Goal: Task Accomplishment & Management: Complete application form

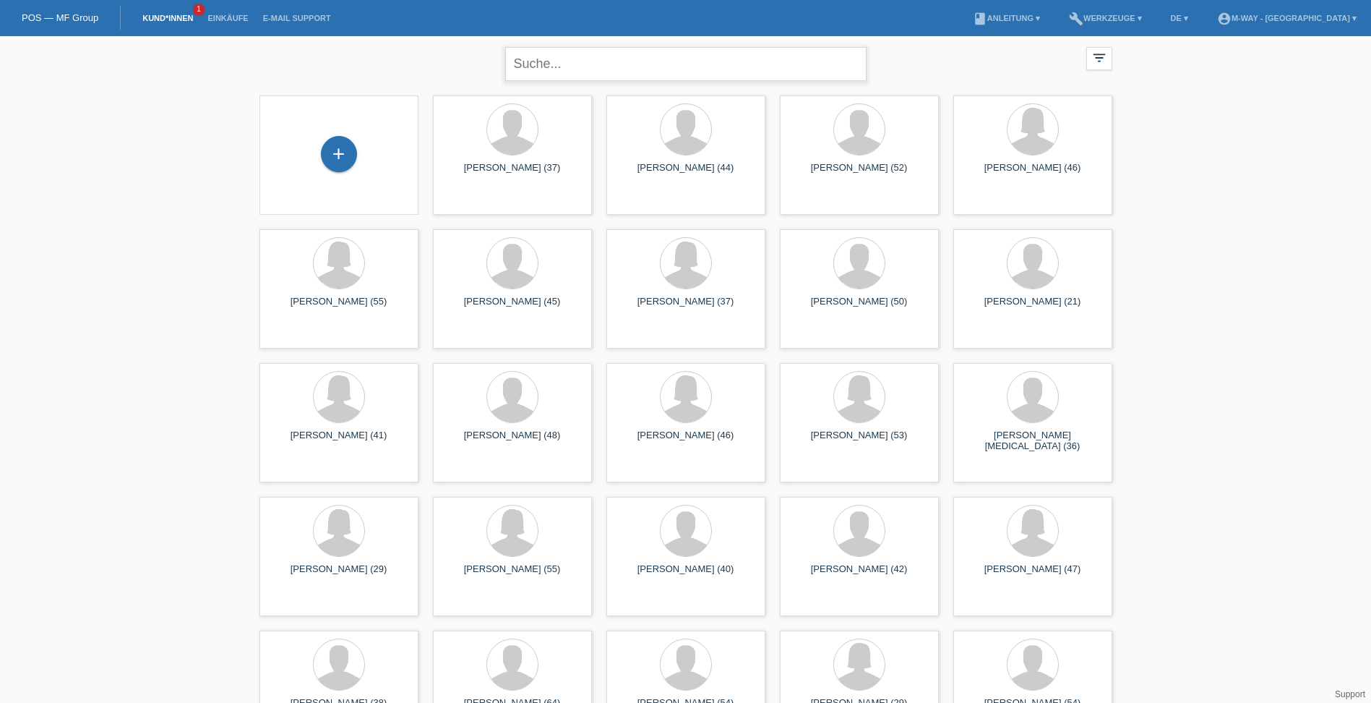
click at [536, 68] on input "text" at bounding box center [685, 64] width 361 height 34
type input "adina"
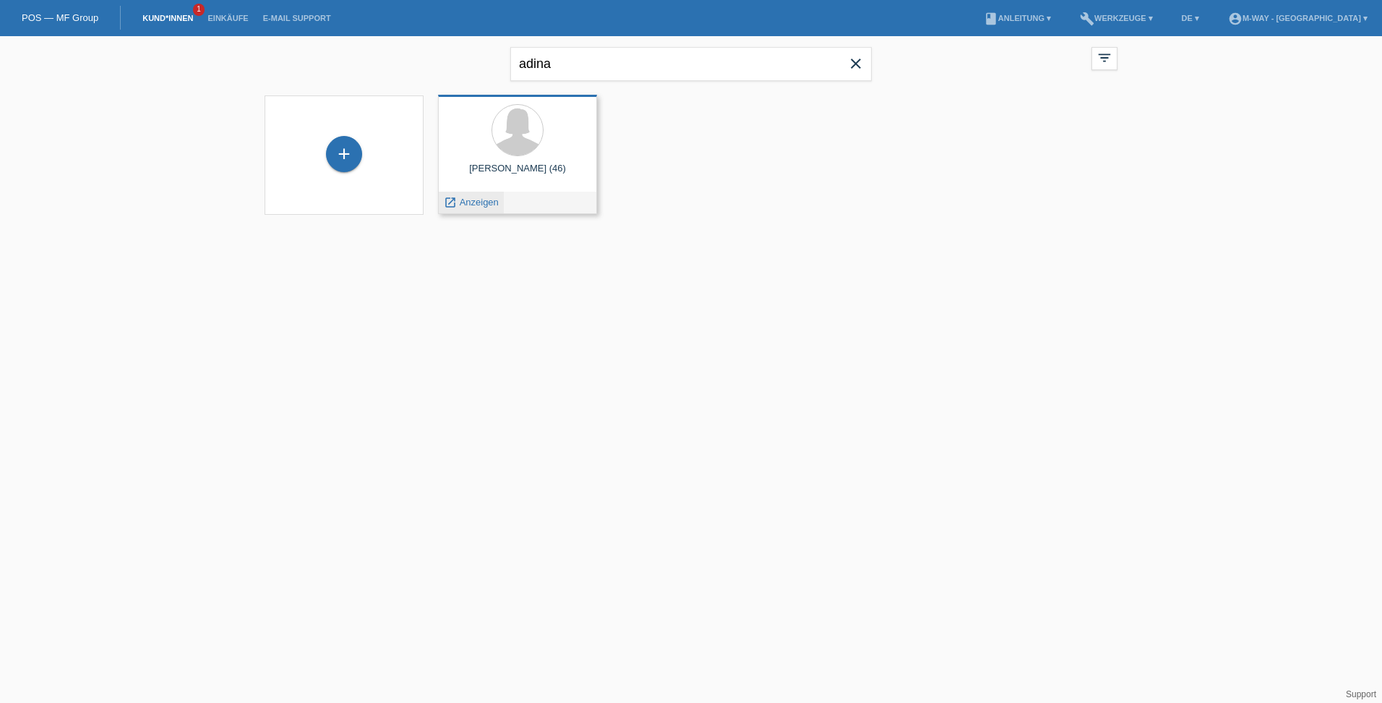
click at [481, 205] on span "Anzeigen" at bounding box center [479, 202] width 39 height 11
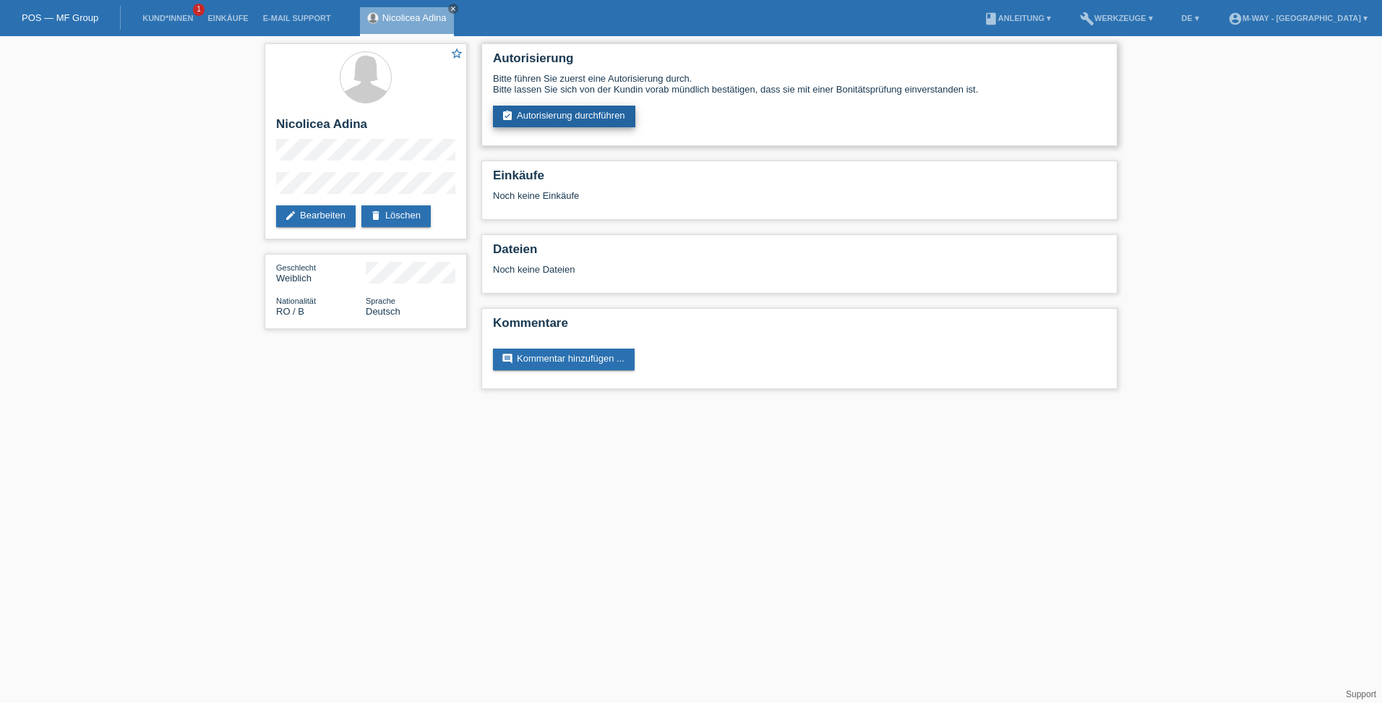
click at [583, 119] on link "assignment_turned_in Autorisierung durchführen" at bounding box center [564, 117] width 142 height 22
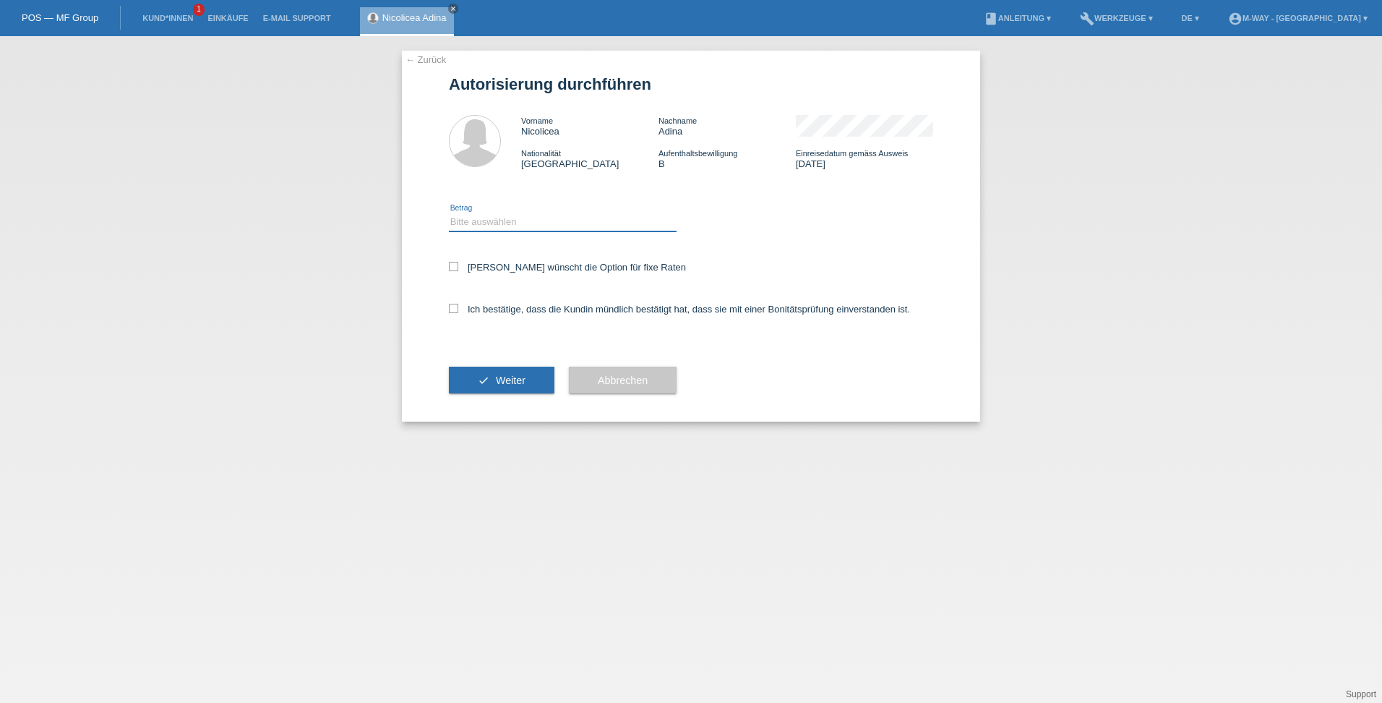
click at [491, 229] on select "Bitte auswählen CHF 1.00 - CHF 499.00 CHF 500.00 - CHF 1'999.00 CHF 2'000.00 - …" at bounding box center [563, 221] width 228 height 17
select select "3"
click at [449, 213] on select "Bitte auswählen CHF 1.00 - CHF 499.00 CHF 500.00 - CHF 1'999.00 CHF 2'000.00 - …" at bounding box center [563, 221] width 228 height 17
click at [454, 265] on icon at bounding box center [453, 266] width 9 height 9
click at [454, 265] on input "Kundin wünscht die Option für fixe Raten" at bounding box center [453, 266] width 9 height 9
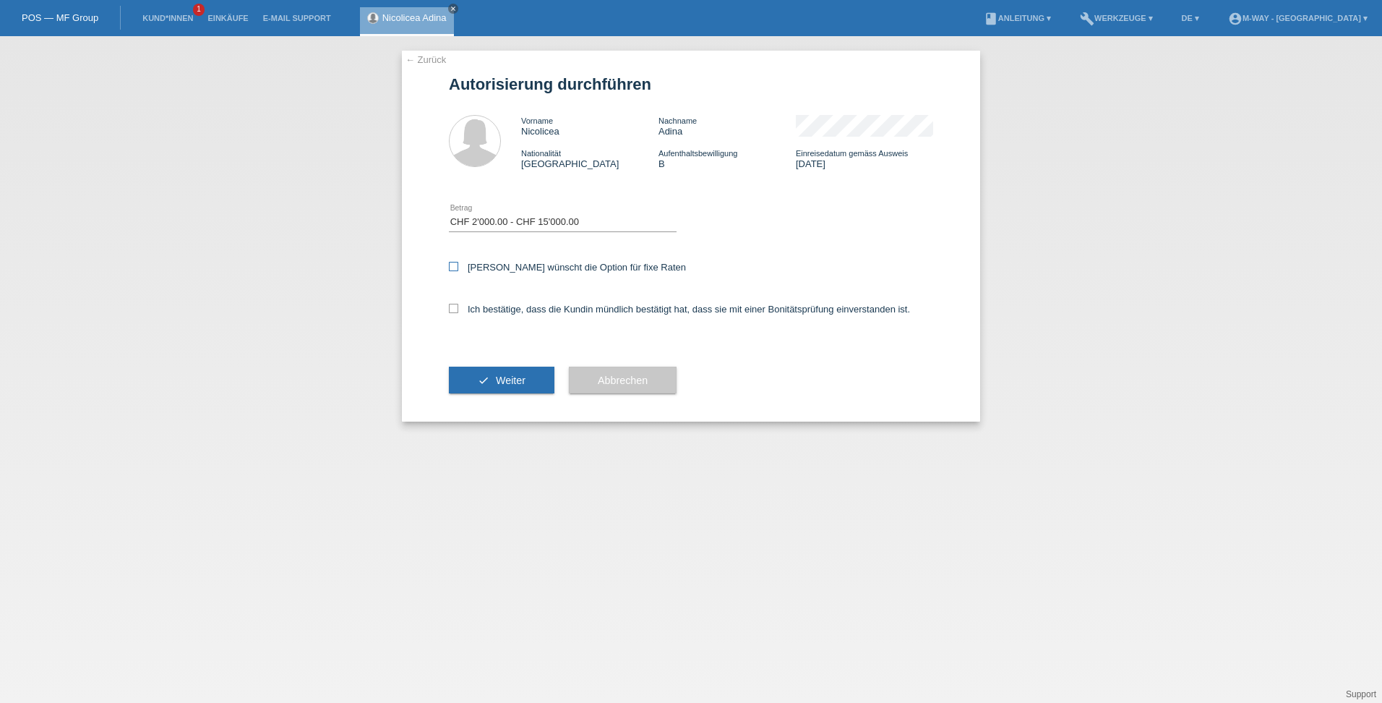
checkbox input "true"
click at [452, 308] on icon at bounding box center [453, 308] width 9 height 9
click at [452, 308] on input "Ich bestätige, dass die Kundin mündlich bestätigt hat, dass sie mit einer Bonit…" at bounding box center [453, 308] width 9 height 9
checkbox input "true"
click at [482, 378] on button "check Weiter" at bounding box center [502, 379] width 106 height 27
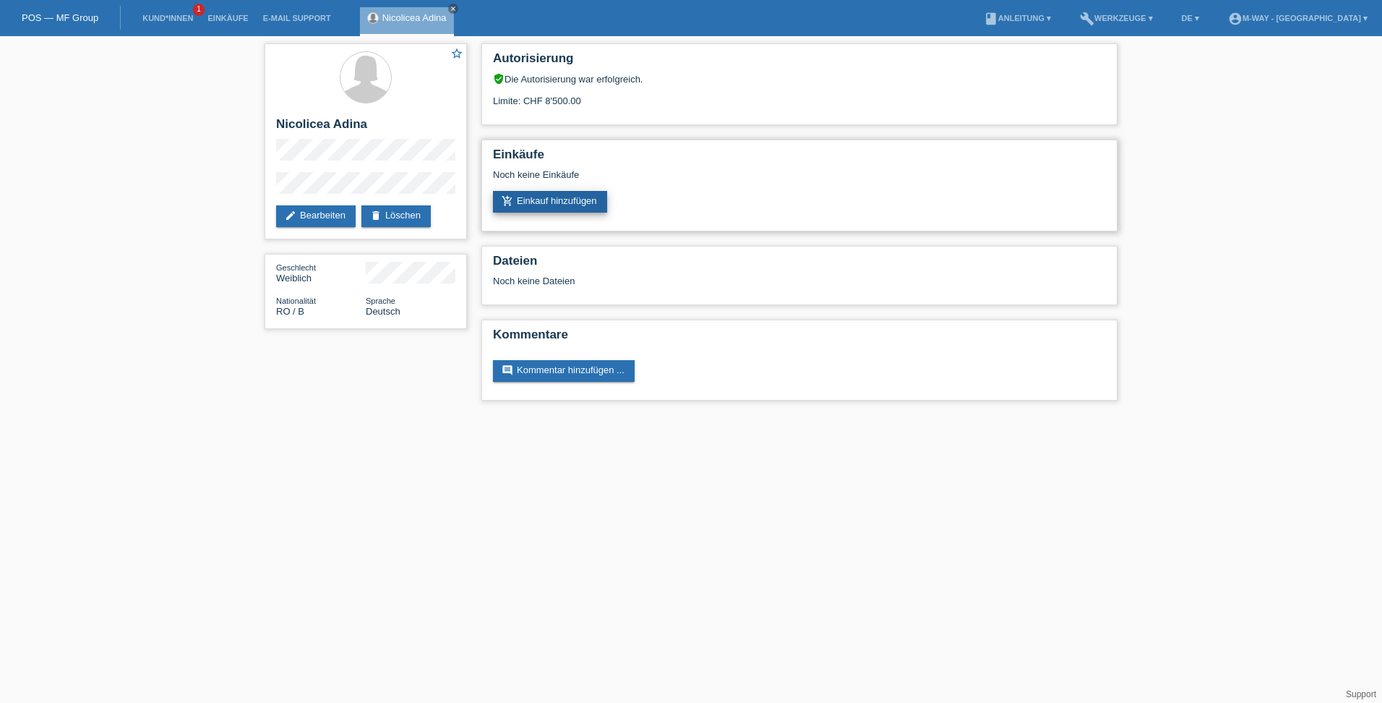
click at [570, 199] on link "add_shopping_cart Einkauf hinzufügen" at bounding box center [550, 202] width 114 height 22
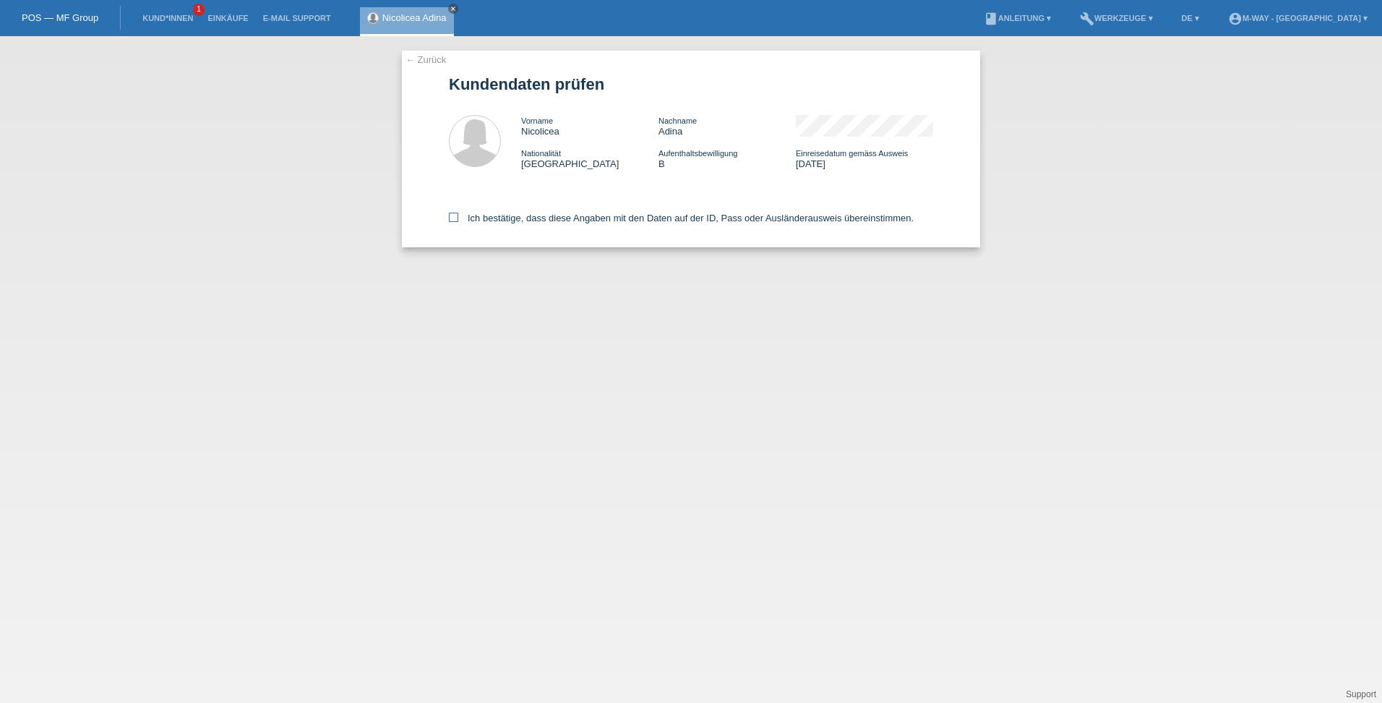
click at [455, 219] on icon at bounding box center [453, 216] width 9 height 9
click at [455, 219] on input "Ich bestätige, dass diese Angaben mit den Daten auf der ID, Pass oder Ausländer…" at bounding box center [453, 216] width 9 height 9
checkbox input "true"
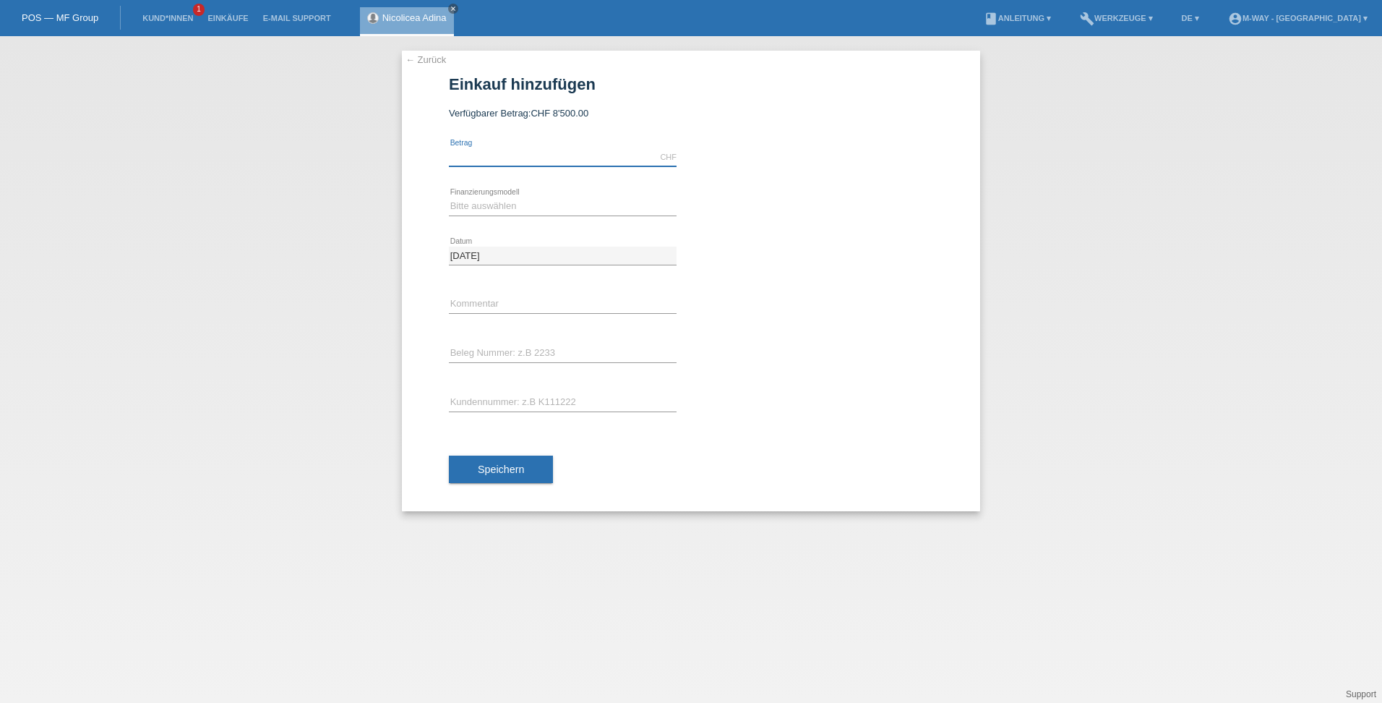
click at [486, 159] on input "text" at bounding box center [563, 157] width 228 height 18
type input "8498.30"
click at [472, 212] on select "Bitte auswählen Fixe Raten Kauf auf Rechnung mit Teilzahlungsoption" at bounding box center [563, 205] width 228 height 17
select select "77"
click at [449, 197] on select "Bitte auswählen Fixe Raten Kauf auf Rechnung mit Teilzahlungsoption" at bounding box center [563, 205] width 228 height 17
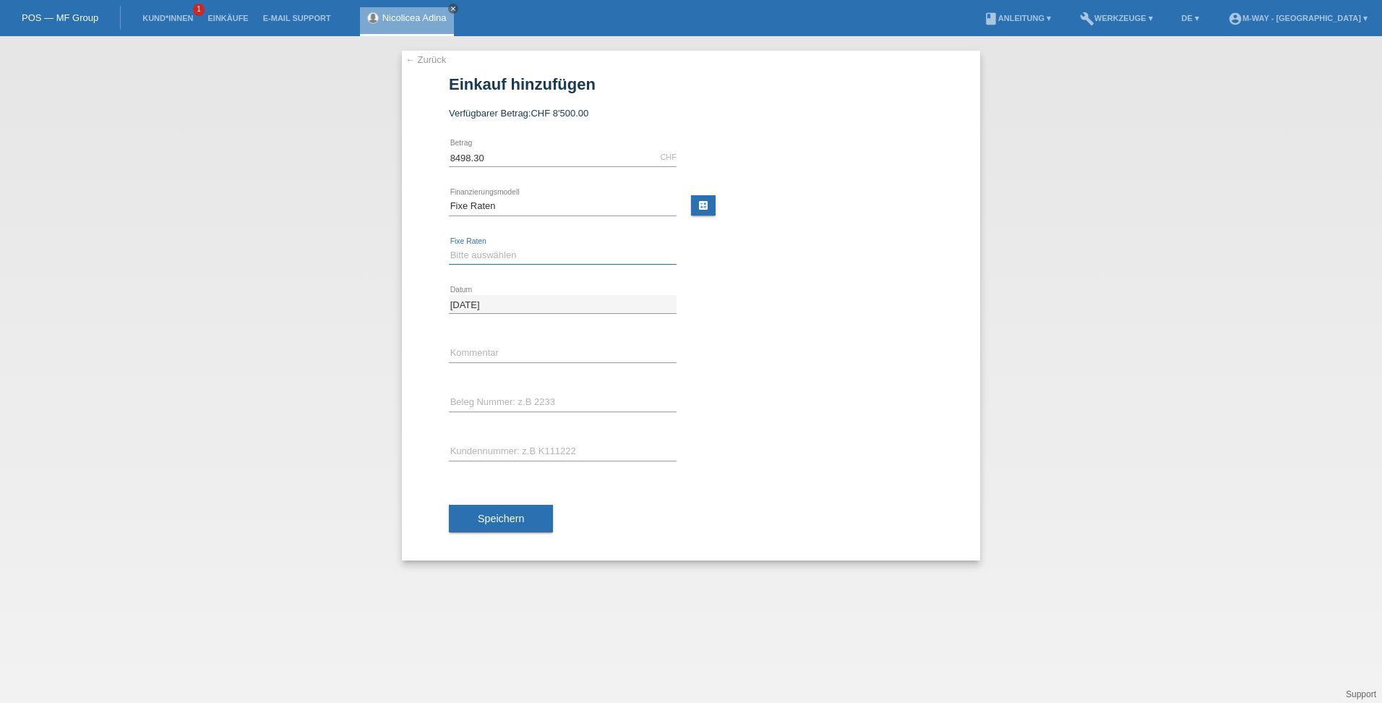
click at [480, 256] on select "Bitte auswählen 4 Raten 5 Raten 6 Raten 7 Raten 8 Raten 9 Raten 10 Raten 11 Rat…" at bounding box center [563, 254] width 228 height 17
select select "202"
click at [449, 246] on select "Bitte auswählen 4 Raten 5 Raten 6 Raten 7 Raten 8 Raten 9 Raten 10 Raten 11 Rat…" at bounding box center [563, 254] width 228 height 17
click at [455, 395] on input "text" at bounding box center [563, 402] width 228 height 18
click at [481, 405] on input "text" at bounding box center [563, 402] width 228 height 18
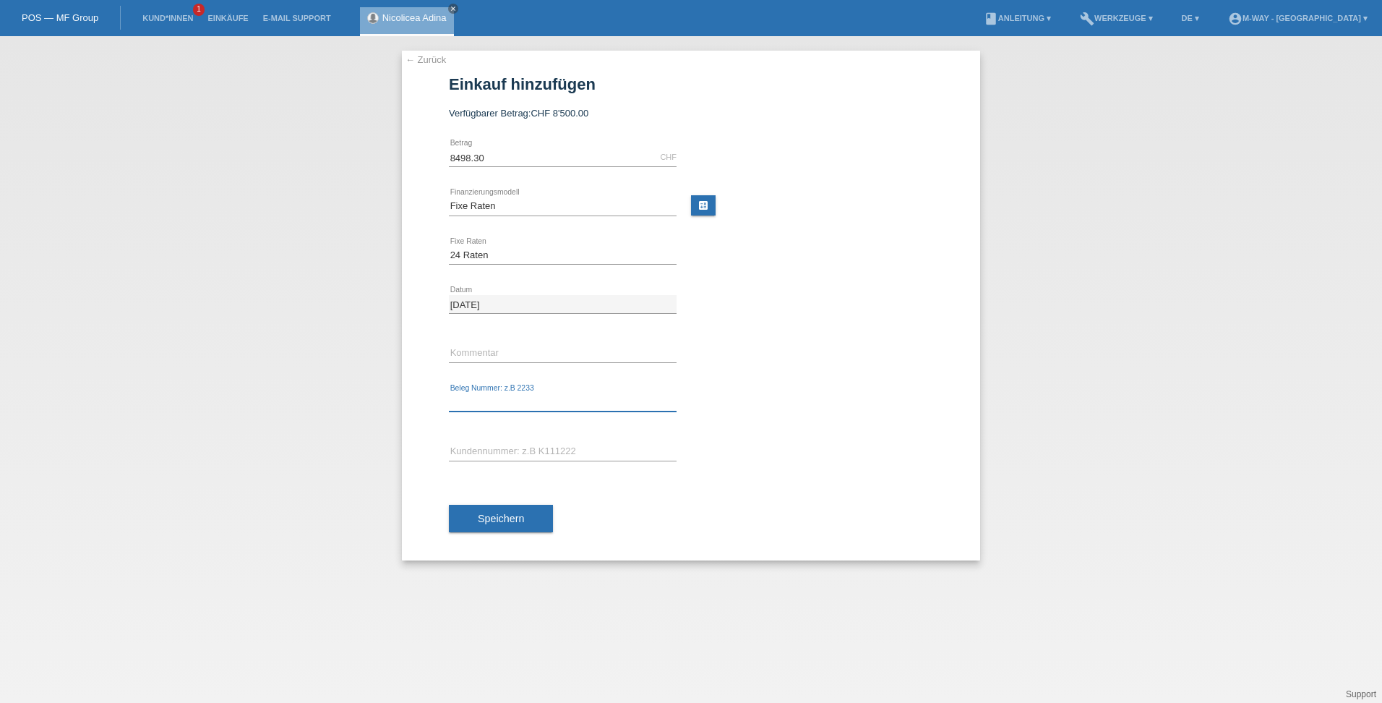
click at [473, 396] on input "text" at bounding box center [563, 402] width 228 height 18
click at [471, 404] on input "text" at bounding box center [563, 402] width 228 height 18
click at [502, 250] on select "Bitte auswählen 4 Raten 5 Raten 6 Raten 7 Raten 8 Raten 9 Raten 10 Raten 11 Rat…" at bounding box center [563, 254] width 228 height 17
click at [449, 246] on select "Bitte auswählen 4 Raten 5 Raten 6 Raten 7 Raten 8 Raten 9 Raten 10 Raten 11 Rat…" at bounding box center [563, 254] width 228 height 17
click at [462, 398] on input "text" at bounding box center [563, 402] width 228 height 18
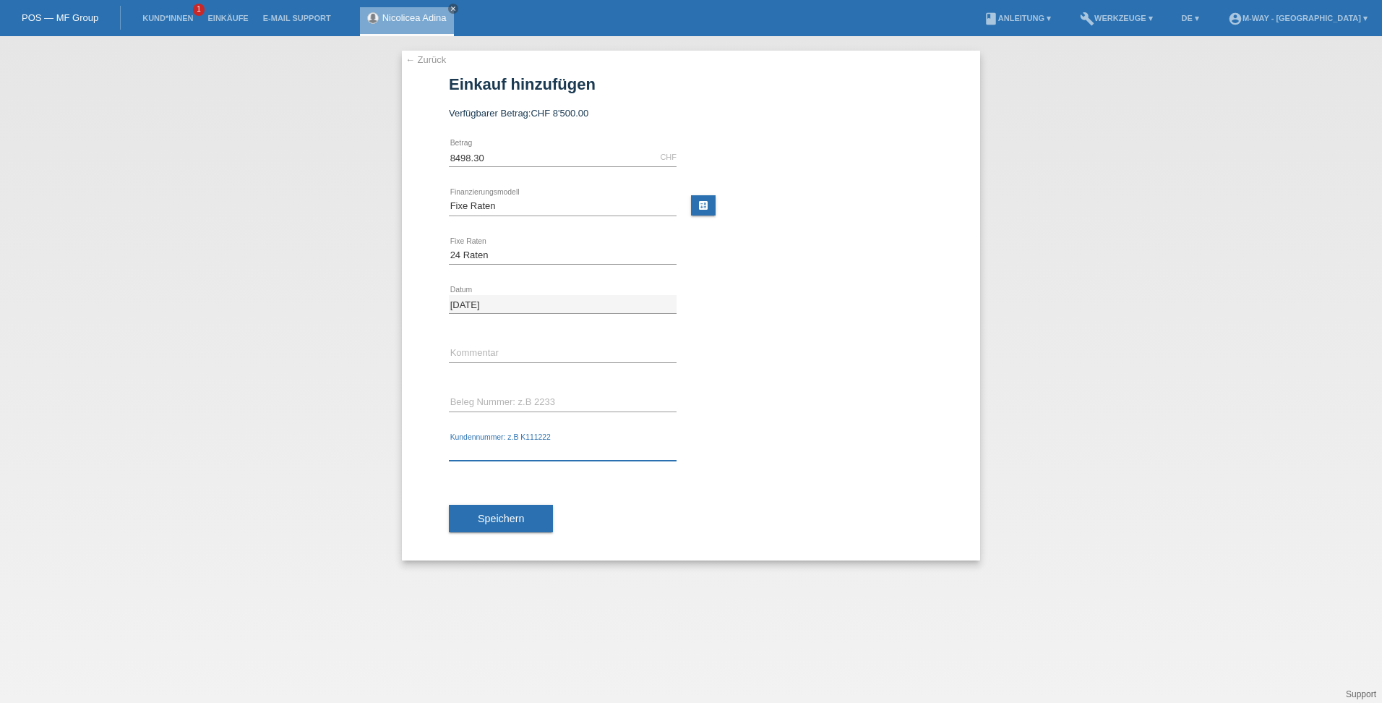
click at [476, 447] on input "text" at bounding box center [563, 451] width 228 height 18
type input "K134602"
click at [502, 521] on span "Speichern" at bounding box center [501, 518] width 46 height 12
click at [532, 402] on input "text" at bounding box center [563, 402] width 228 height 18
click at [489, 524] on span "Speichern" at bounding box center [501, 526] width 46 height 12
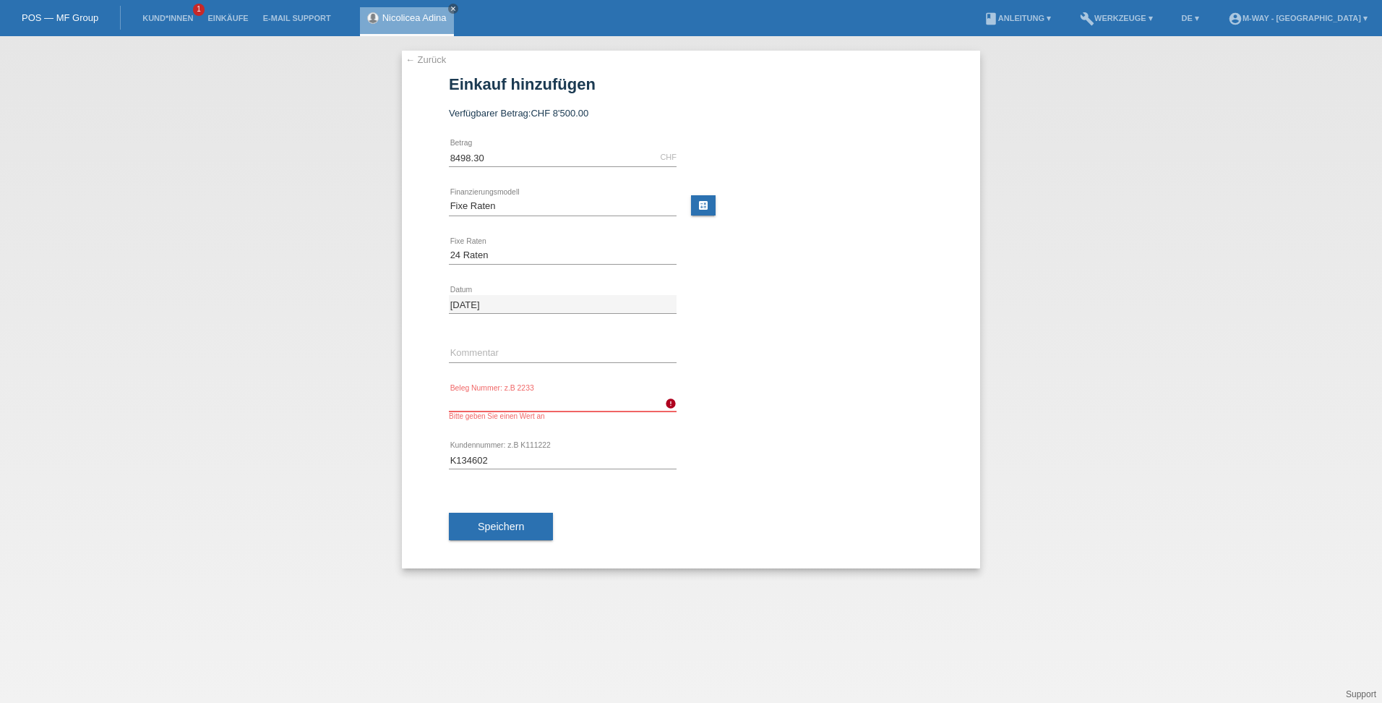
click at [466, 402] on input "text" at bounding box center [563, 402] width 228 height 18
click at [486, 395] on input "text" at bounding box center [563, 402] width 228 height 18
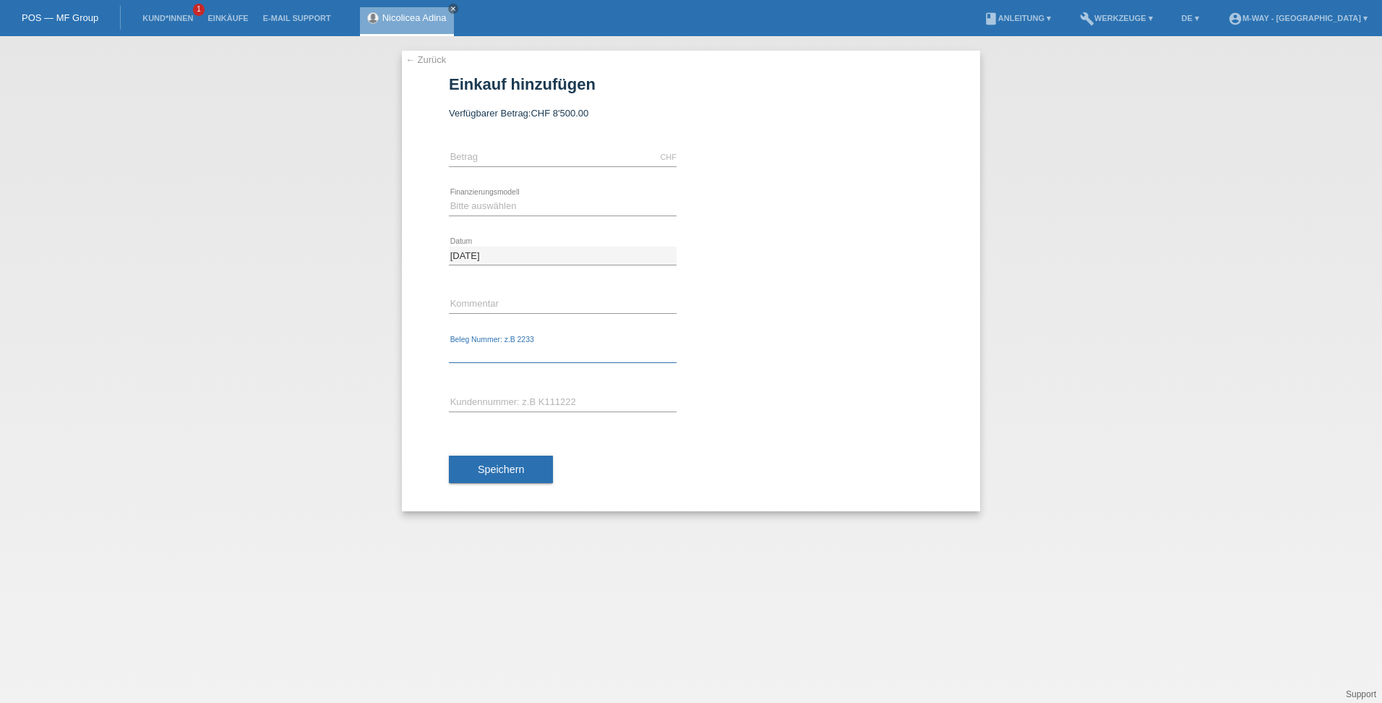
click at [472, 352] on input "text" at bounding box center [563, 354] width 228 height 18
type input "w"
click at [481, 351] on input "text" at bounding box center [563, 354] width 228 height 18
click at [481, 352] on input "text" at bounding box center [563, 354] width 228 height 18
click at [465, 351] on input "text" at bounding box center [563, 354] width 228 height 18
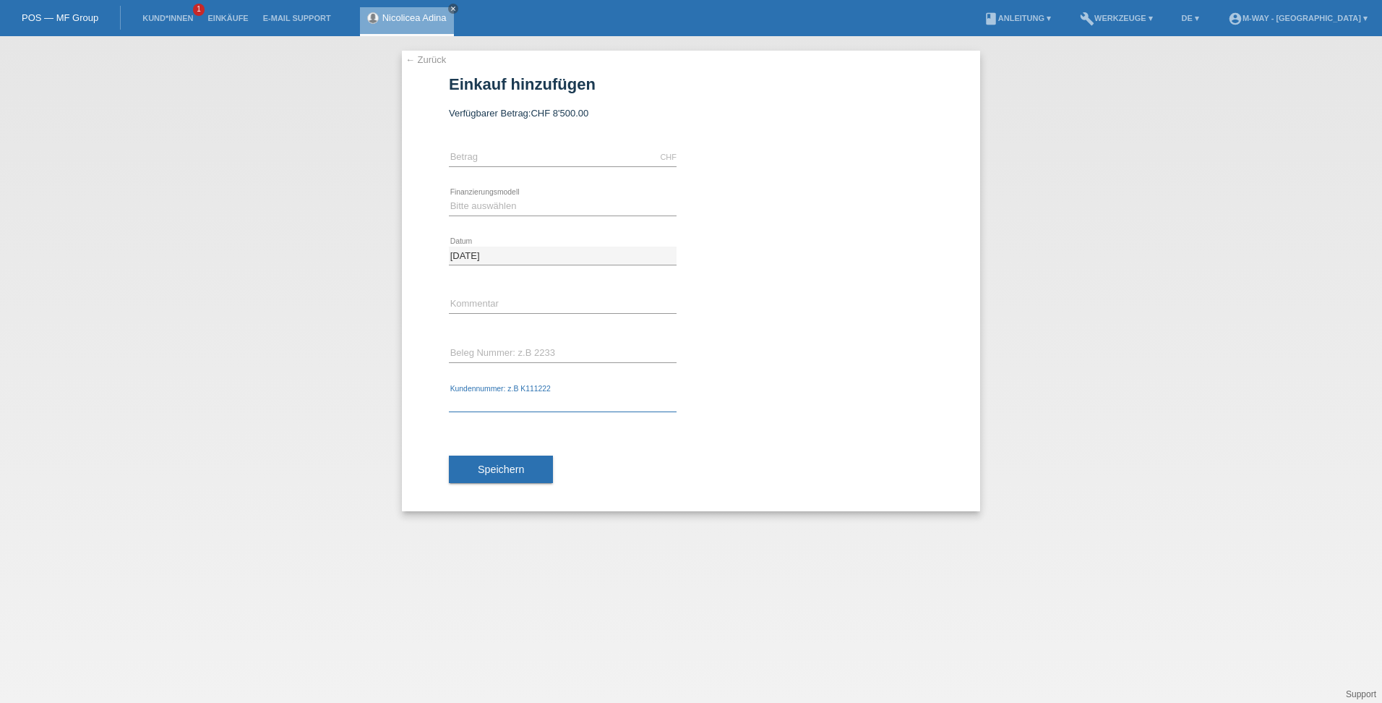
click at [463, 399] on input "text" at bounding box center [563, 403] width 228 height 18
type input "K"
click at [452, 9] on icon "close" at bounding box center [453, 8] width 7 height 7
click at [166, 23] on li "Kund*innen 1" at bounding box center [167, 18] width 65 height 37
click at [173, 17] on link "Kund*innen" at bounding box center [167, 18] width 65 height 9
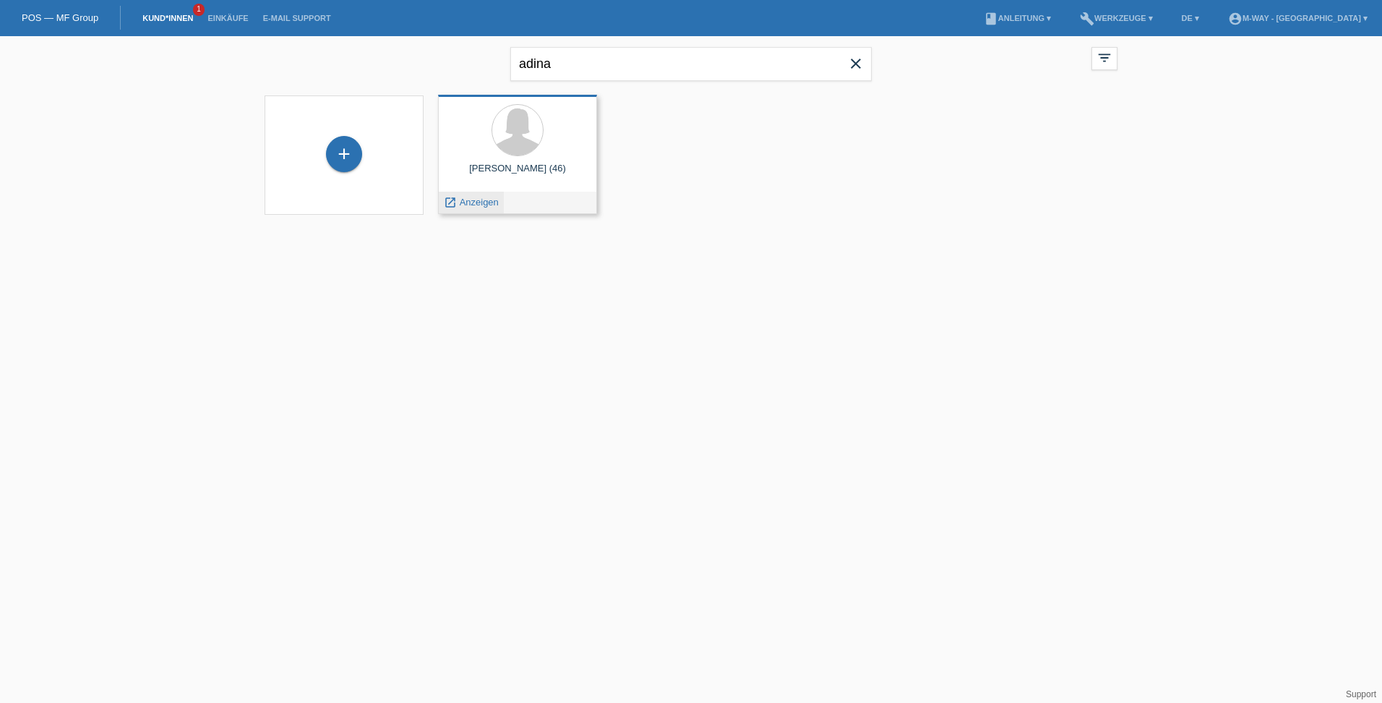
click at [481, 202] on span "Anzeigen" at bounding box center [479, 202] width 39 height 11
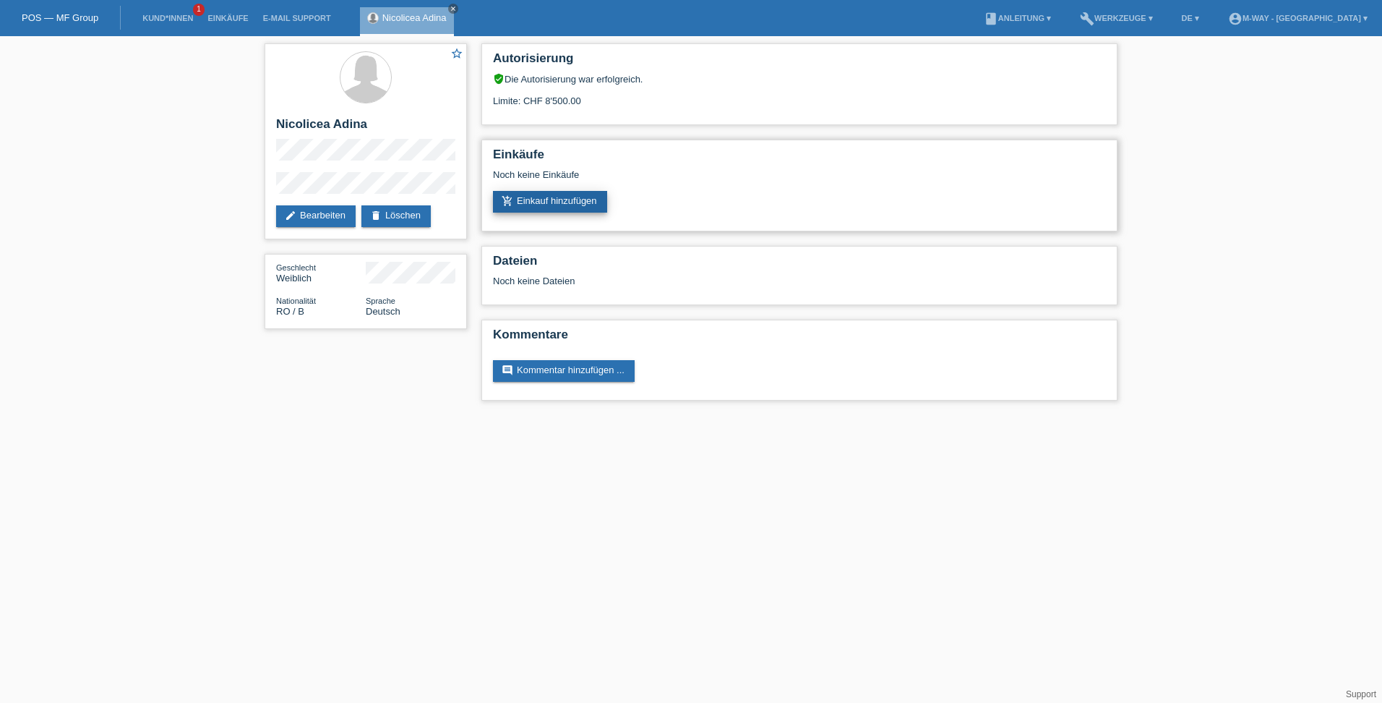
click at [563, 199] on link "add_shopping_cart Einkauf hinzufügen" at bounding box center [550, 202] width 114 height 22
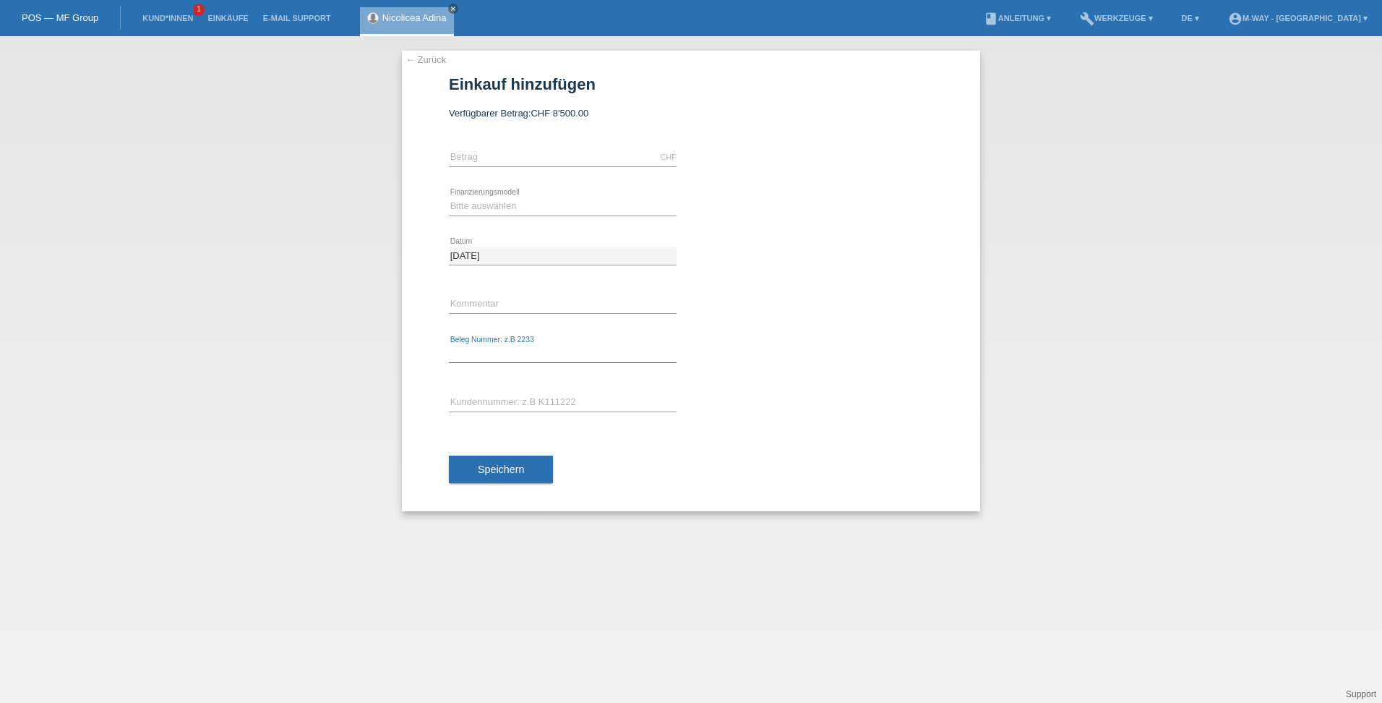
click at [476, 353] on input "text" at bounding box center [563, 354] width 228 height 18
type input "k45509"
click at [454, 351] on input "k45509" at bounding box center [563, 354] width 228 height 18
type input "K45509"
click at [477, 400] on input "text" at bounding box center [563, 403] width 228 height 18
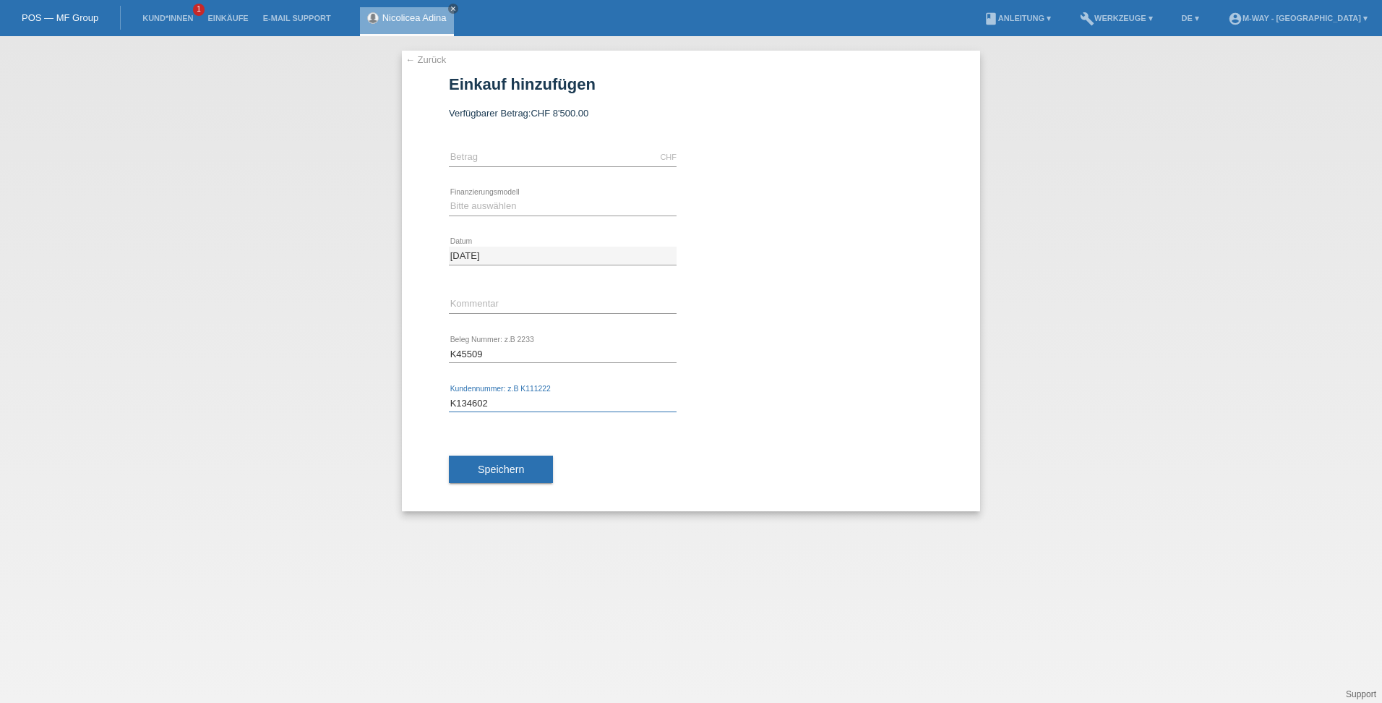
type input "K134602"
click at [515, 210] on select "Bitte auswählen Fixe Raten Kauf auf Rechnung mit Teilzahlungsoption" at bounding box center [563, 205] width 228 height 17
select select "77"
click at [449, 197] on select "Bitte auswählen Fixe Raten Kauf auf Rechnung mit Teilzahlungsoption" at bounding box center [563, 205] width 228 height 17
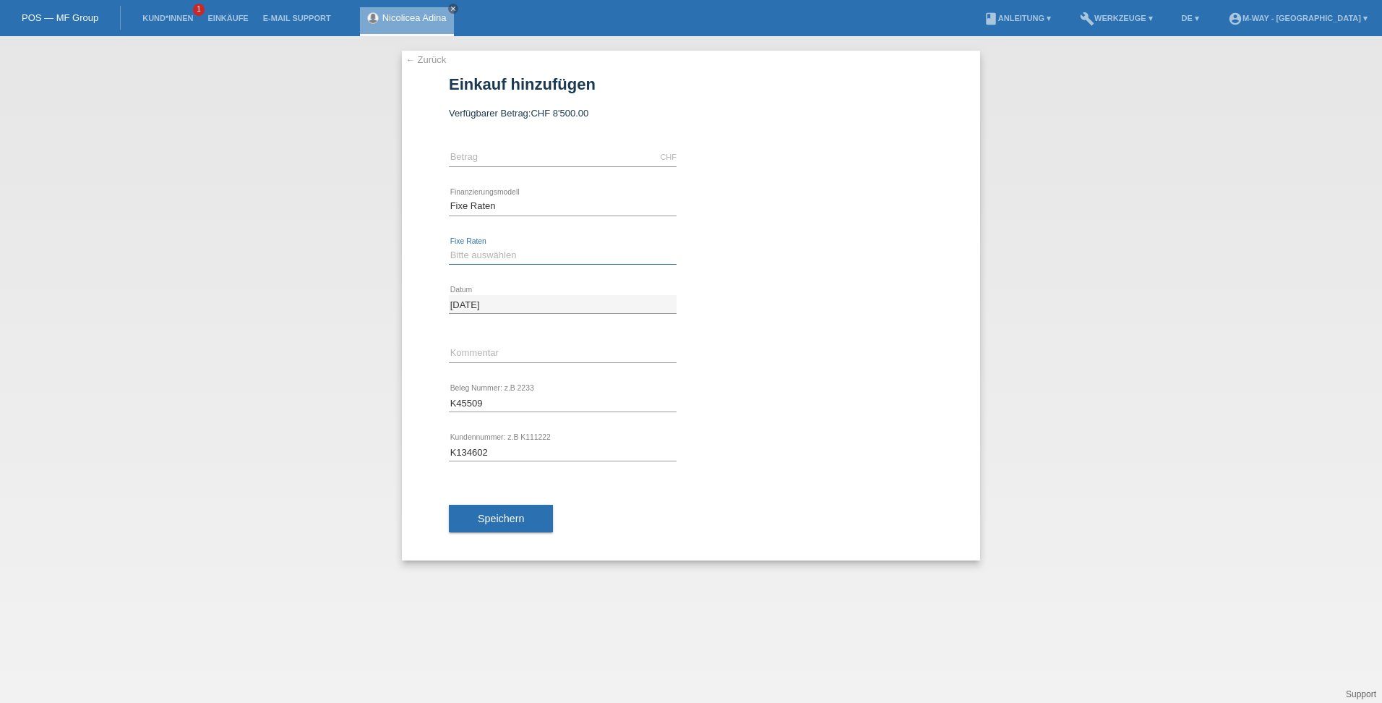
click at [483, 247] on select "Bitte auswählen 4 Raten 5 Raten 6 Raten 7 Raten 8 Raten 9 Raten 10 Raten 11 Rat…" at bounding box center [563, 254] width 228 height 17
select select "202"
click at [449, 246] on select "Bitte auswählen 4 Raten 5 Raten 6 Raten 7 Raten 8 Raten 9 Raten 10 Raten 11 Rat…" at bounding box center [563, 254] width 228 height 17
click at [491, 158] on input "text" at bounding box center [563, 157] width 228 height 18
type input "8498.30"
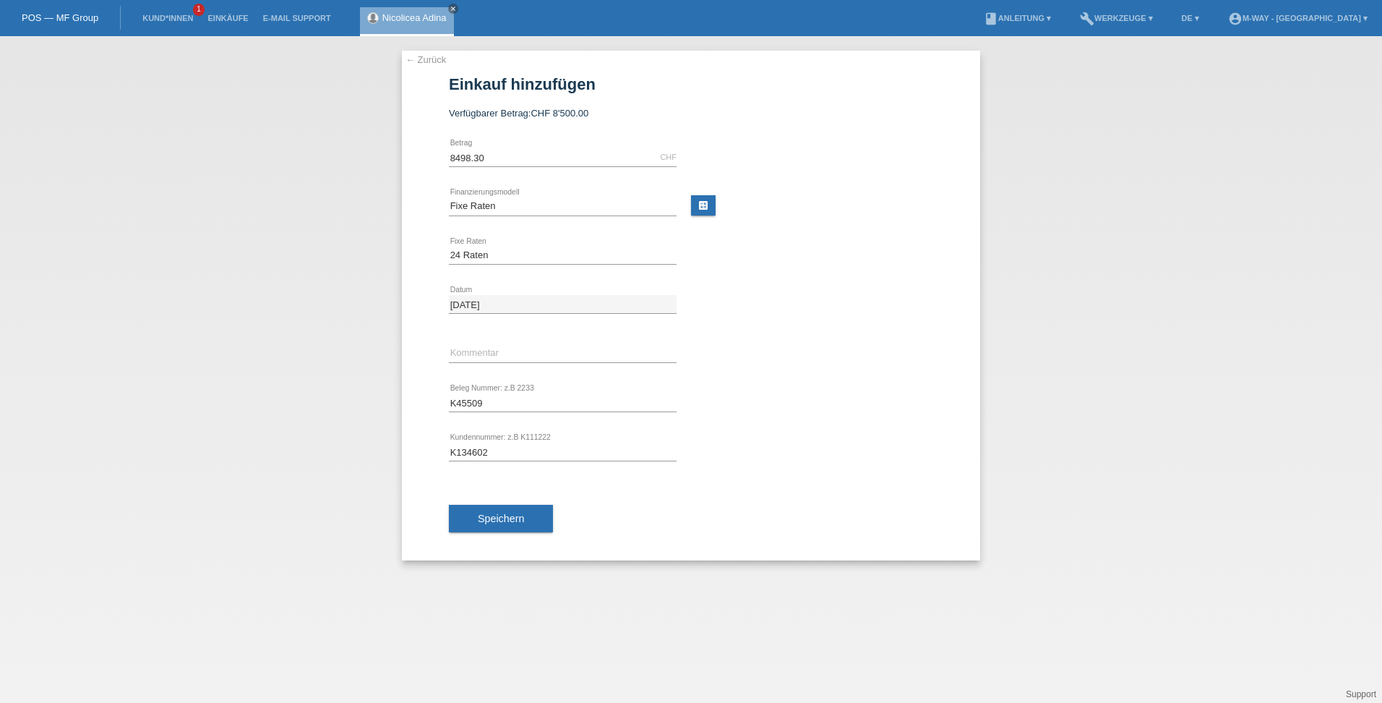
click at [368, 349] on div "← Zurück Einkauf hinzufügen Verfügbarer Betrag: CHF 8'500.00 8498.30 error Betr…" at bounding box center [691, 369] width 1382 height 666
click at [532, 512] on button "Speichern" at bounding box center [501, 518] width 104 height 27
click at [482, 400] on input "K45509" at bounding box center [563, 402] width 228 height 18
click at [503, 530] on span "Speichern" at bounding box center [501, 526] width 46 height 12
click at [494, 401] on input "K4550" at bounding box center [563, 402] width 228 height 18
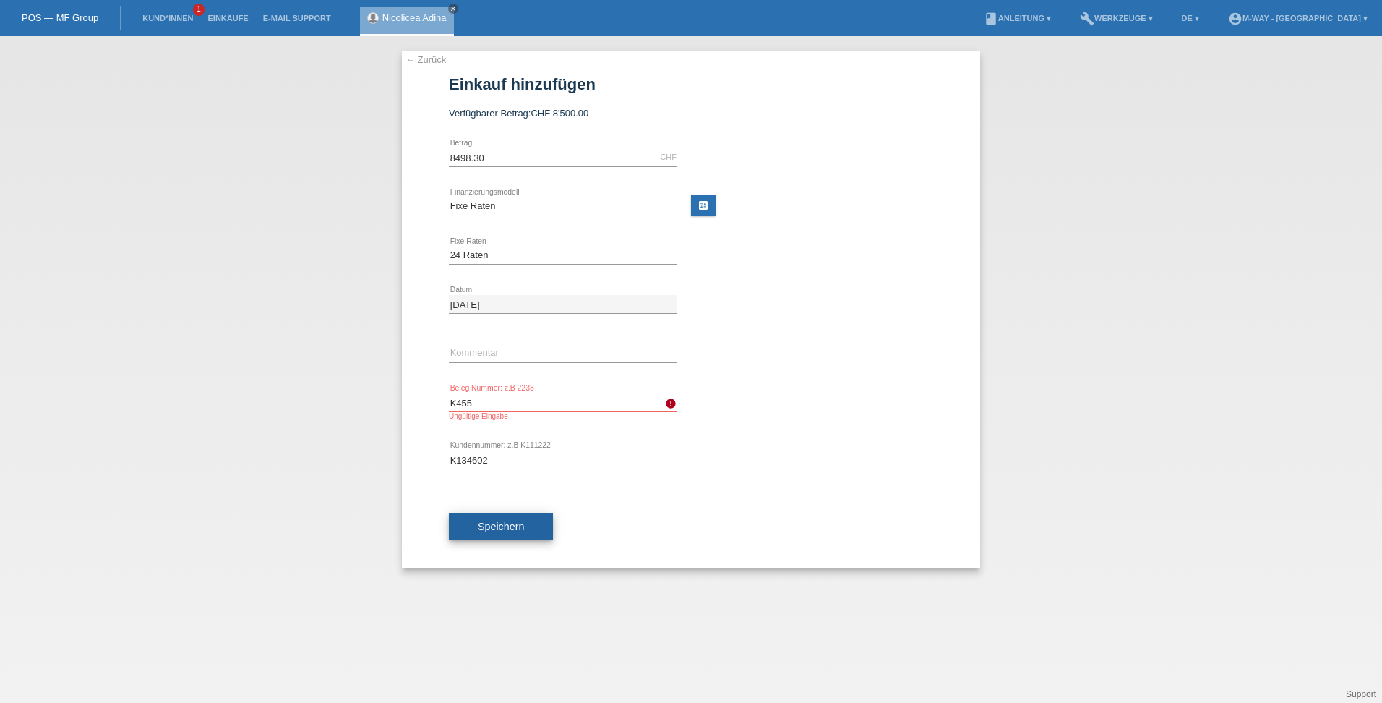
type input "K455"
click at [479, 530] on span "Speichern" at bounding box center [501, 526] width 46 height 12
click at [455, 402] on input "K455" at bounding box center [563, 402] width 228 height 18
drag, startPoint x: 424, startPoint y: 366, endPoint x: 414, endPoint y: 424, distance: 59.4
click at [414, 426] on div "← Zurück Einkauf hinzufügen Verfügbarer Betrag: CHF 8'500.00 8498.30 error" at bounding box center [691, 310] width 578 height 518
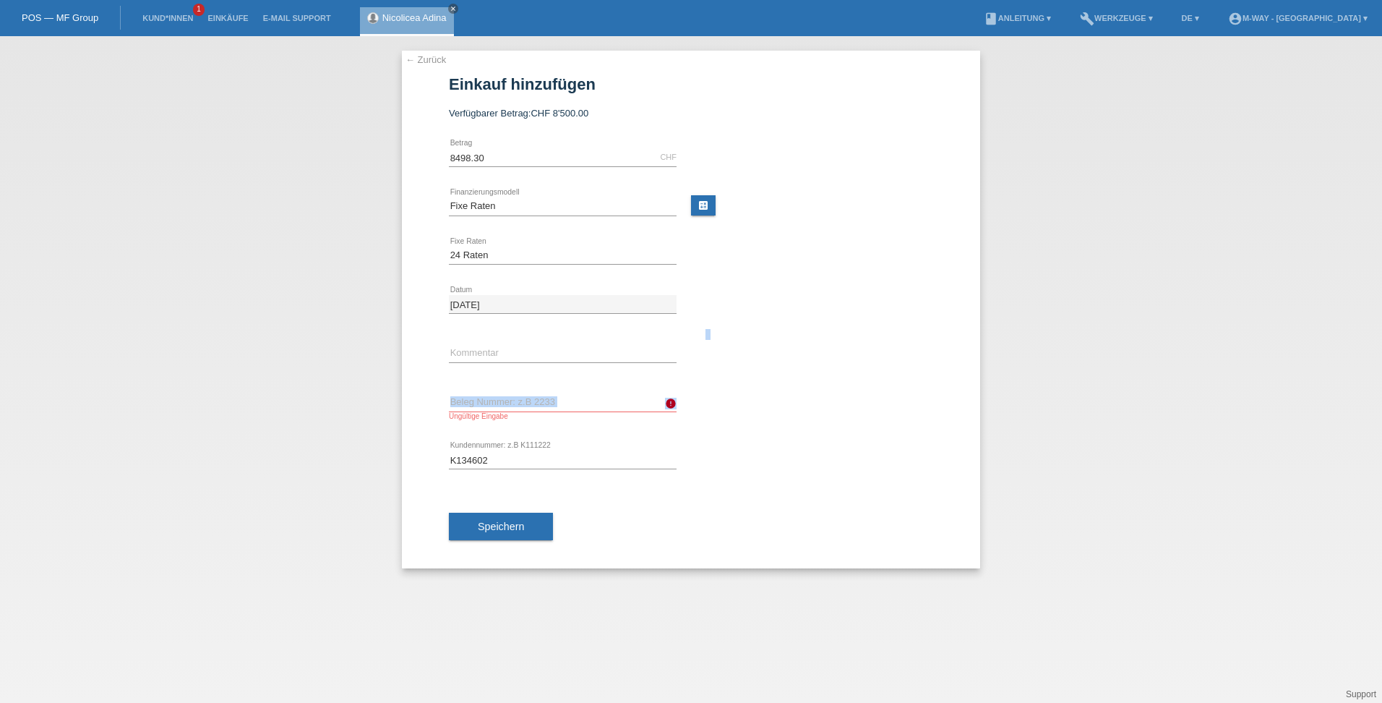
click at [492, 423] on div "error Beleg Nummer: z.B 2233 Ungültige Eingabe" at bounding box center [563, 406] width 228 height 57
drag, startPoint x: 492, startPoint y: 423, endPoint x: 467, endPoint y: 398, distance: 35.3
click at [467, 398] on input "text" at bounding box center [563, 402] width 228 height 18
type input "K455091"
click at [479, 530] on span "Speichern" at bounding box center [501, 526] width 46 height 12
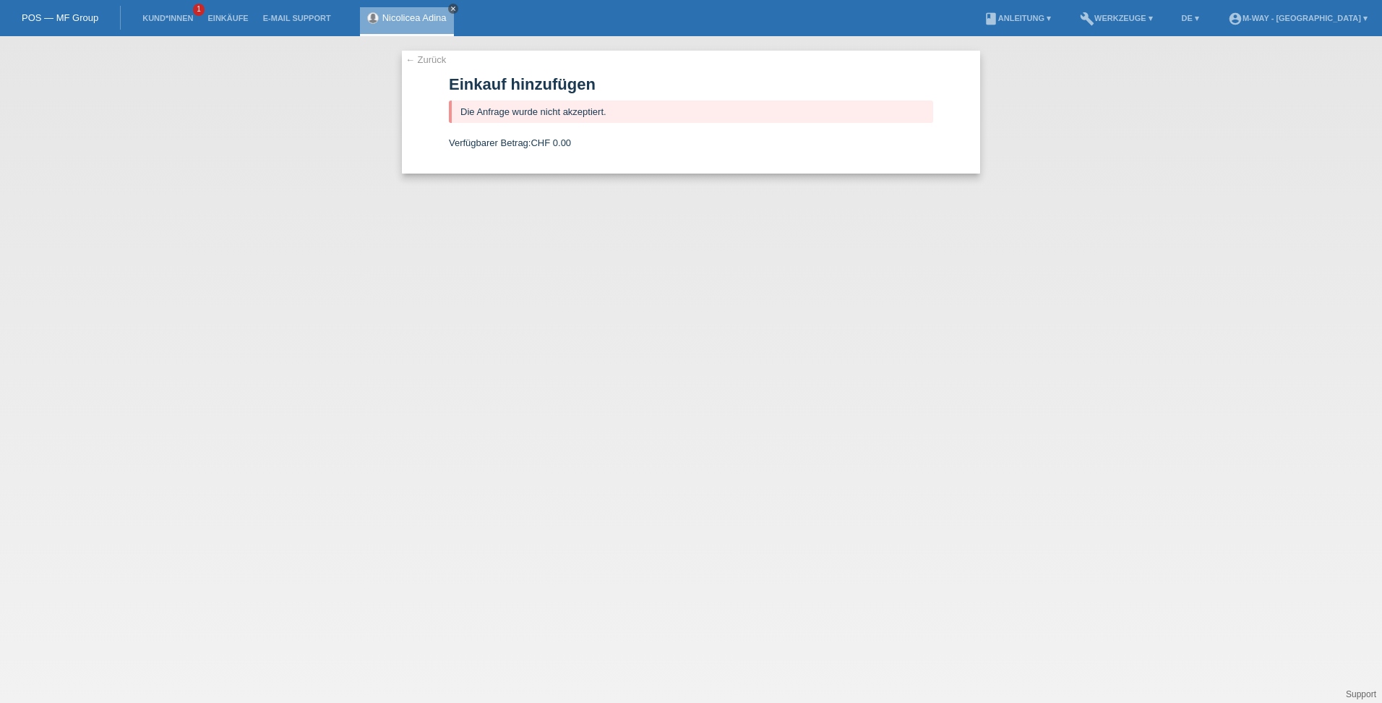
click at [454, 10] on icon "close" at bounding box center [453, 8] width 7 height 7
click at [180, 14] on link "Kund*innen" at bounding box center [167, 18] width 65 height 9
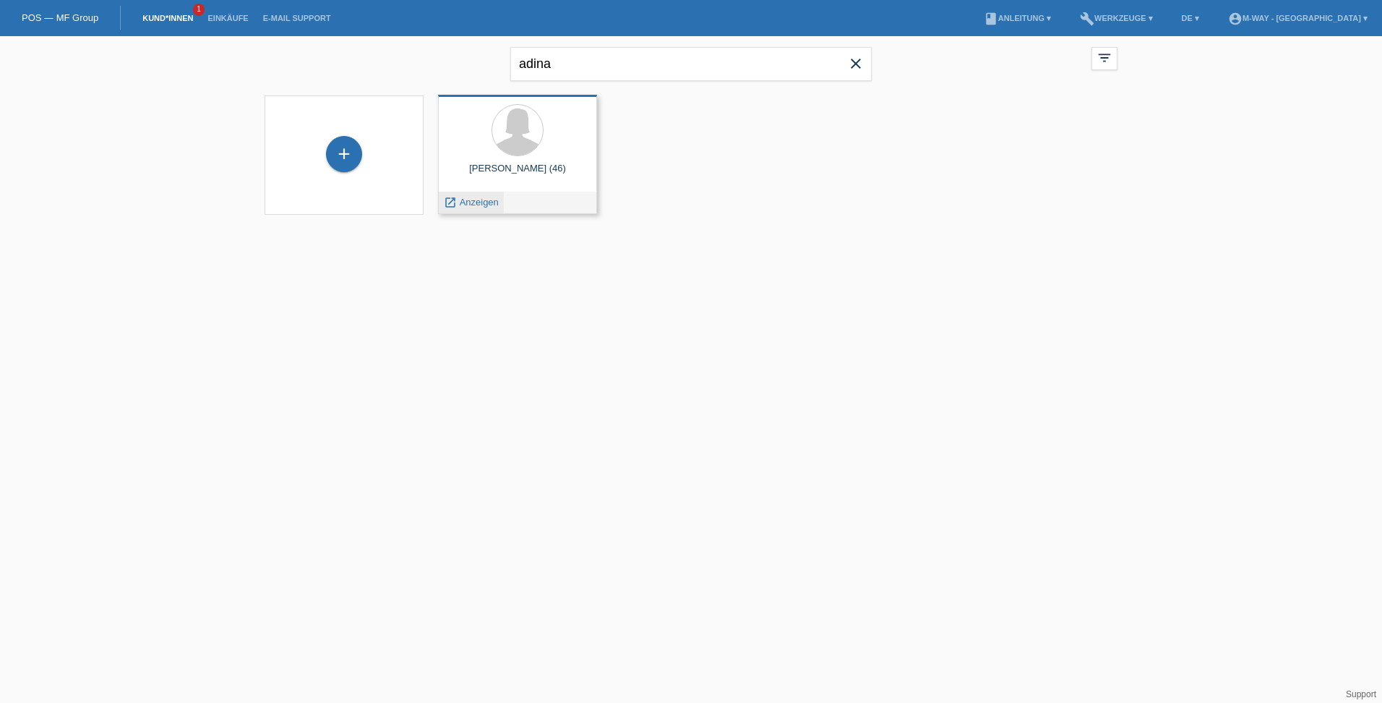
click at [472, 201] on span "Anzeigen" at bounding box center [479, 202] width 39 height 11
